Goal: Information Seeking & Learning: Learn about a topic

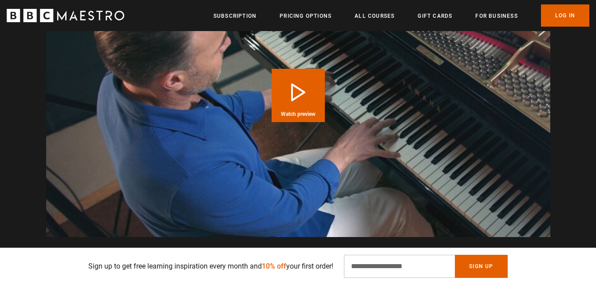
scroll to position [888, 0]
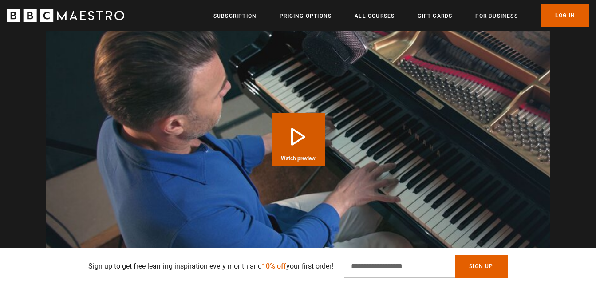
click at [297, 133] on button "Play Course overview for Songwriting with [PERSON_NAME] Watch preview" at bounding box center [298, 139] width 53 height 53
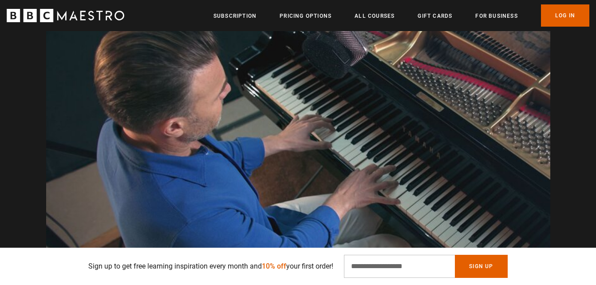
scroll to position [0, 581]
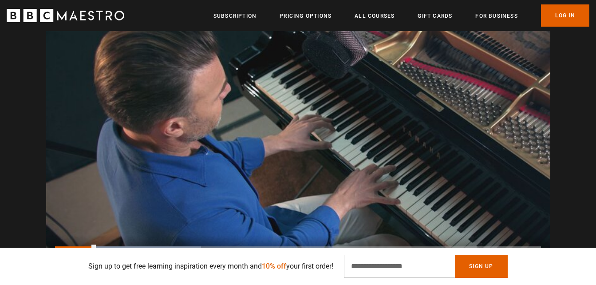
click at [330, 158] on video "Video Player" at bounding box center [298, 142] width 504 height 284
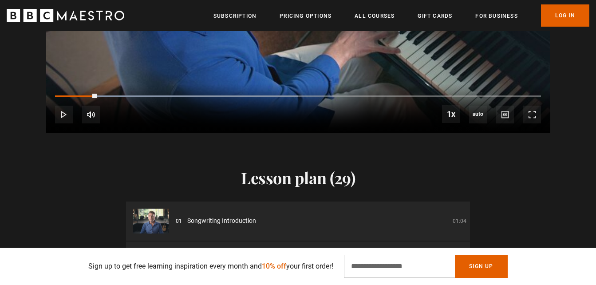
scroll to position [992, 0]
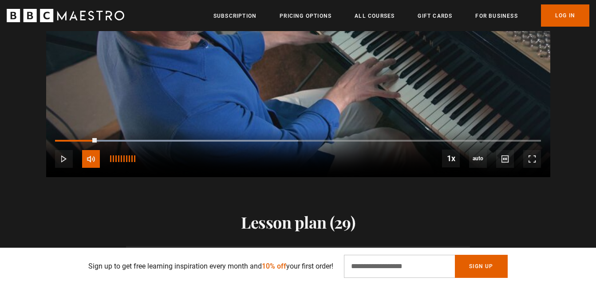
click at [90, 158] on span "Video Player" at bounding box center [91, 159] width 18 height 18
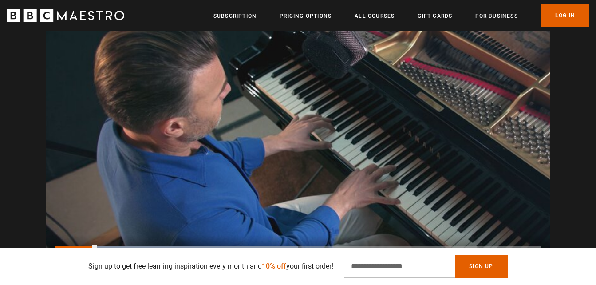
scroll to position [0, 814]
click at [336, 181] on video "Video Player" at bounding box center [298, 142] width 504 height 284
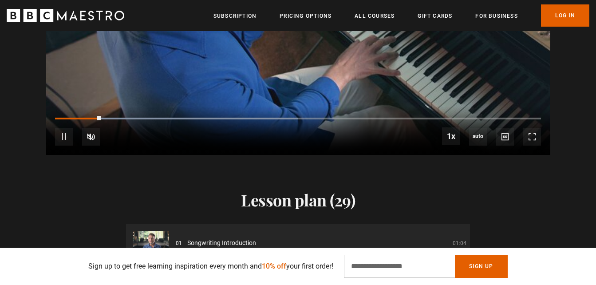
scroll to position [1019, 0]
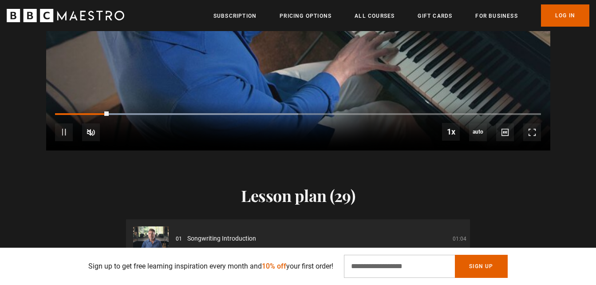
click at [259, 79] on video "Video Player" at bounding box center [298, 9] width 504 height 284
click at [89, 135] on span "Video Player" at bounding box center [91, 132] width 18 height 18
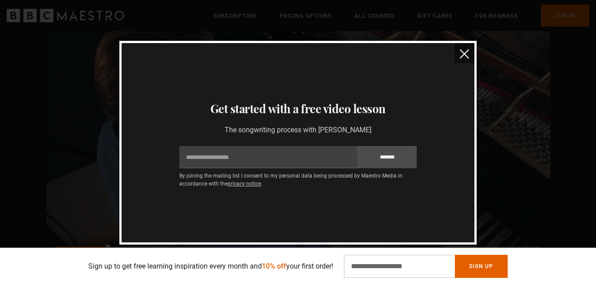
scroll to position [0, 930]
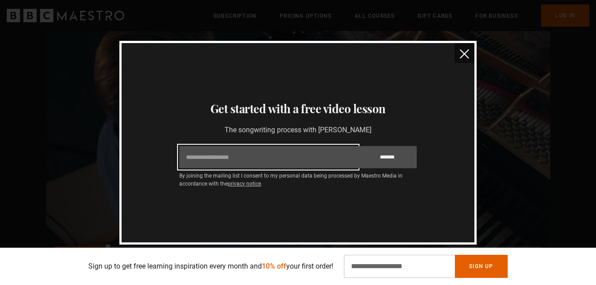
click at [280, 156] on input "Email" at bounding box center [268, 157] width 178 height 22
type input "**********"
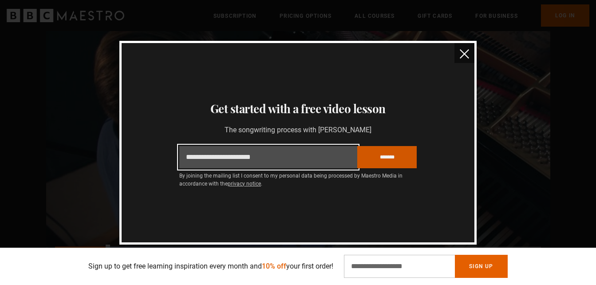
scroll to position [0, 1163]
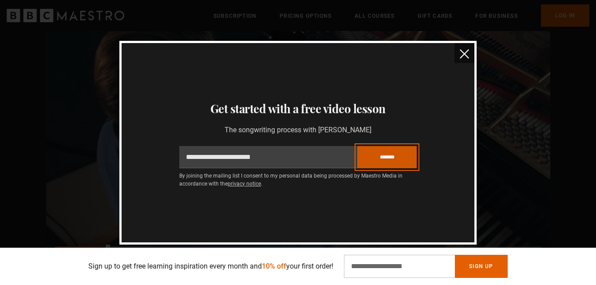
click at [384, 158] on input "*******" at bounding box center [386, 157] width 59 height 22
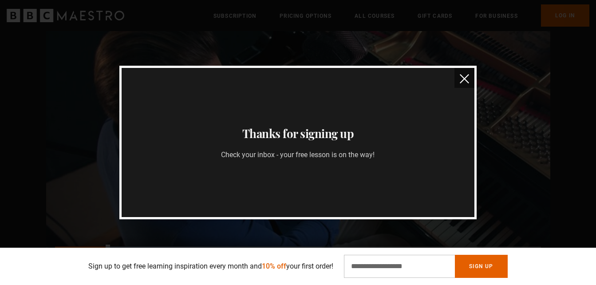
click at [463, 78] on img "close" at bounding box center [464, 78] width 9 height 9
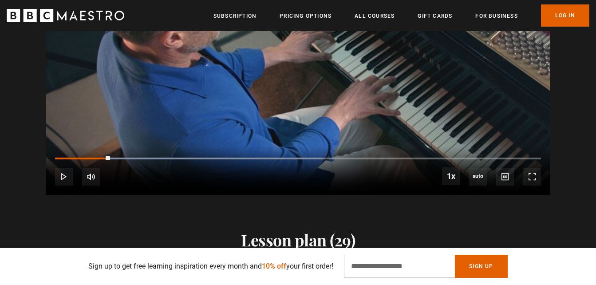
scroll to position [0, 1279]
drag, startPoint x: 106, startPoint y: 159, endPoint x: 59, endPoint y: 160, distance: 47.1
click at [59, 160] on div "10s Skip Back 10 seconds Play 10s Skip Forward 10 seconds Loaded : 55.00% 0:02 …" at bounding box center [298, 170] width 504 height 49
click at [60, 176] on span "Video Player" at bounding box center [64, 177] width 18 height 18
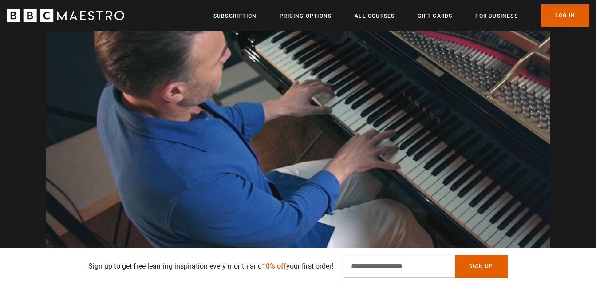
scroll to position [903, 0]
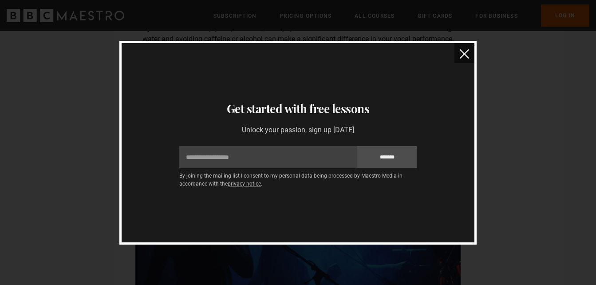
scroll to position [1332, 0]
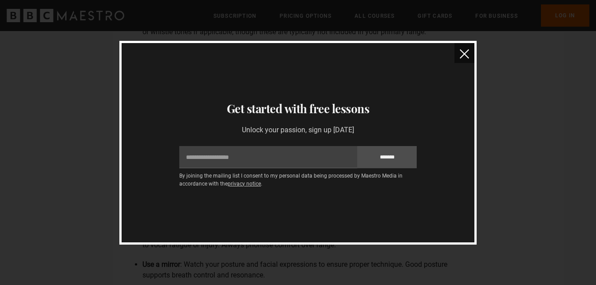
click at [466, 54] on img "close" at bounding box center [464, 53] width 9 height 9
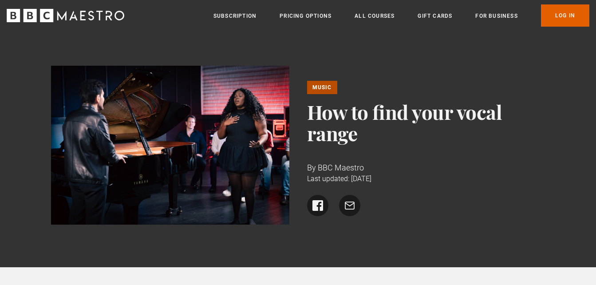
scroll to position [0, 0]
